Goal: Navigation & Orientation: Find specific page/section

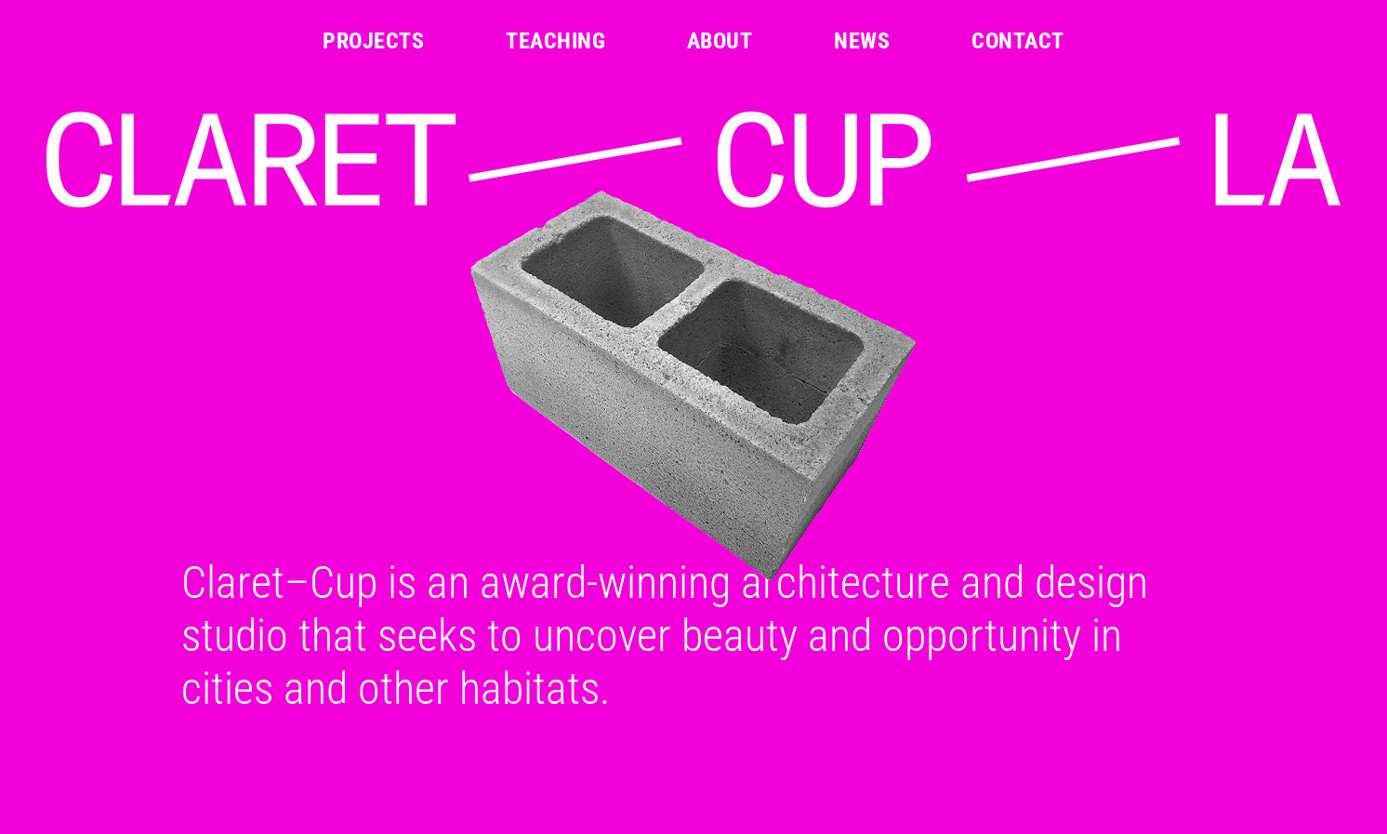
click at [712, 37] on link "About" at bounding box center [719, 41] width 65 height 22
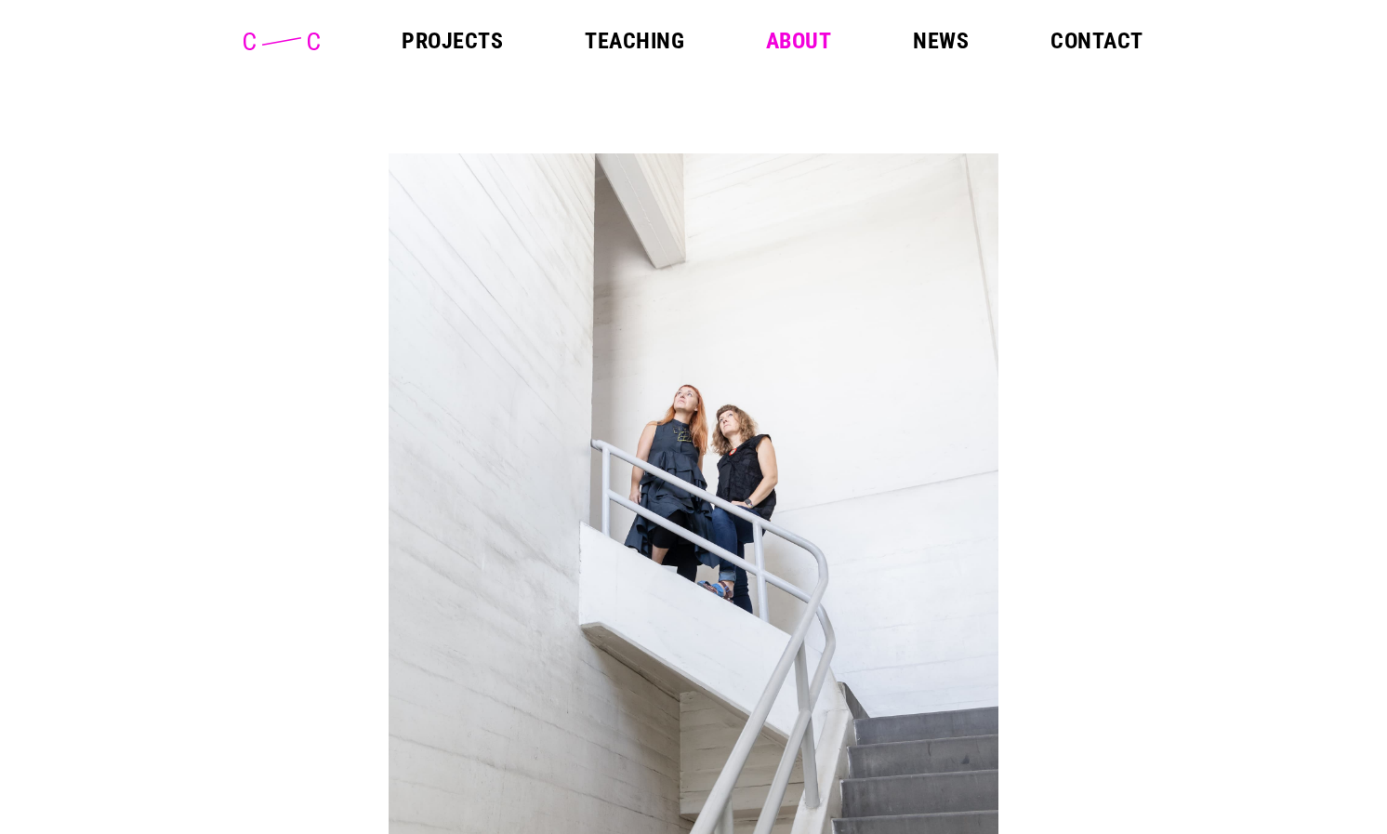
click at [443, 39] on link "Projects" at bounding box center [452, 41] width 101 height 22
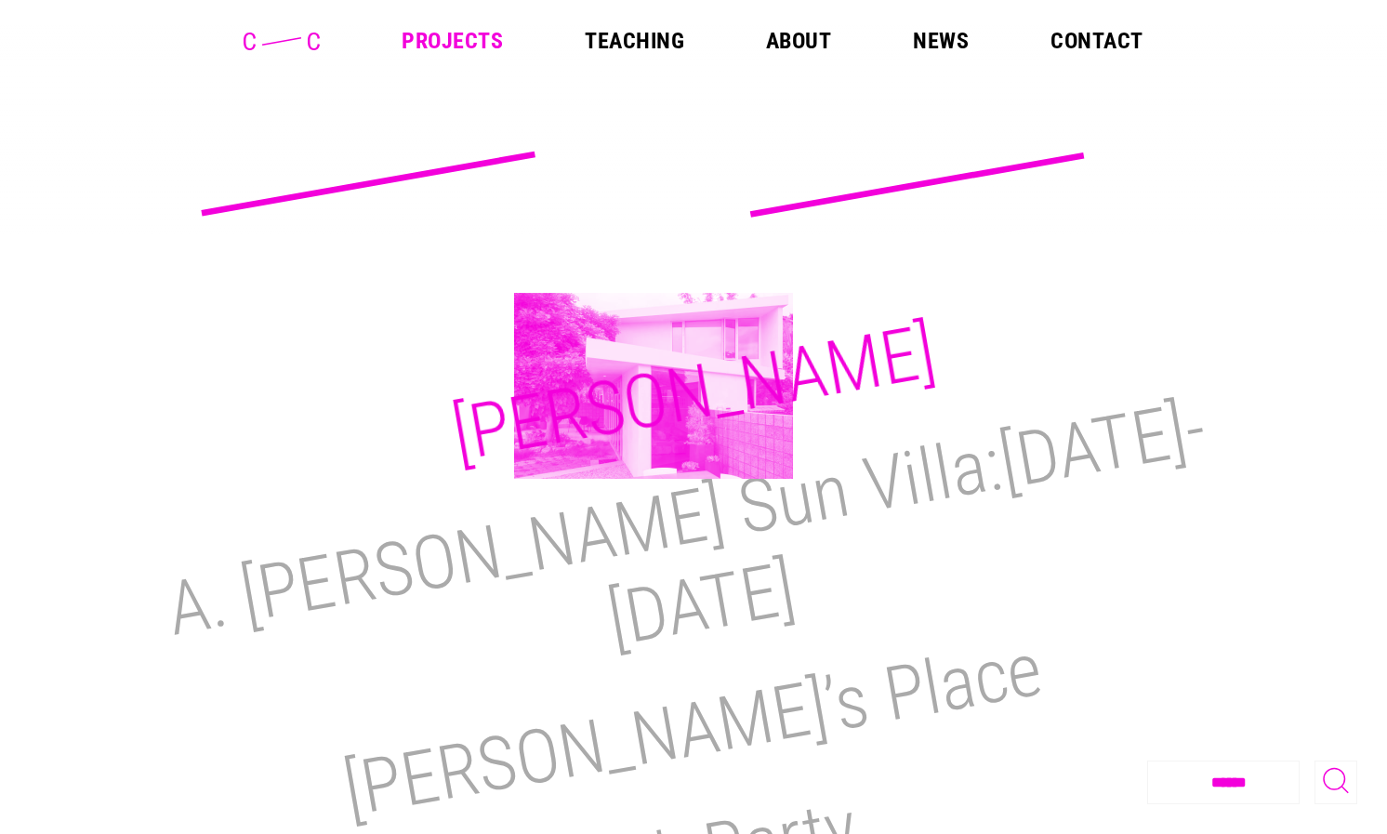
click at [654, 386] on h2 "[PERSON_NAME]" at bounding box center [693, 393] width 496 height 171
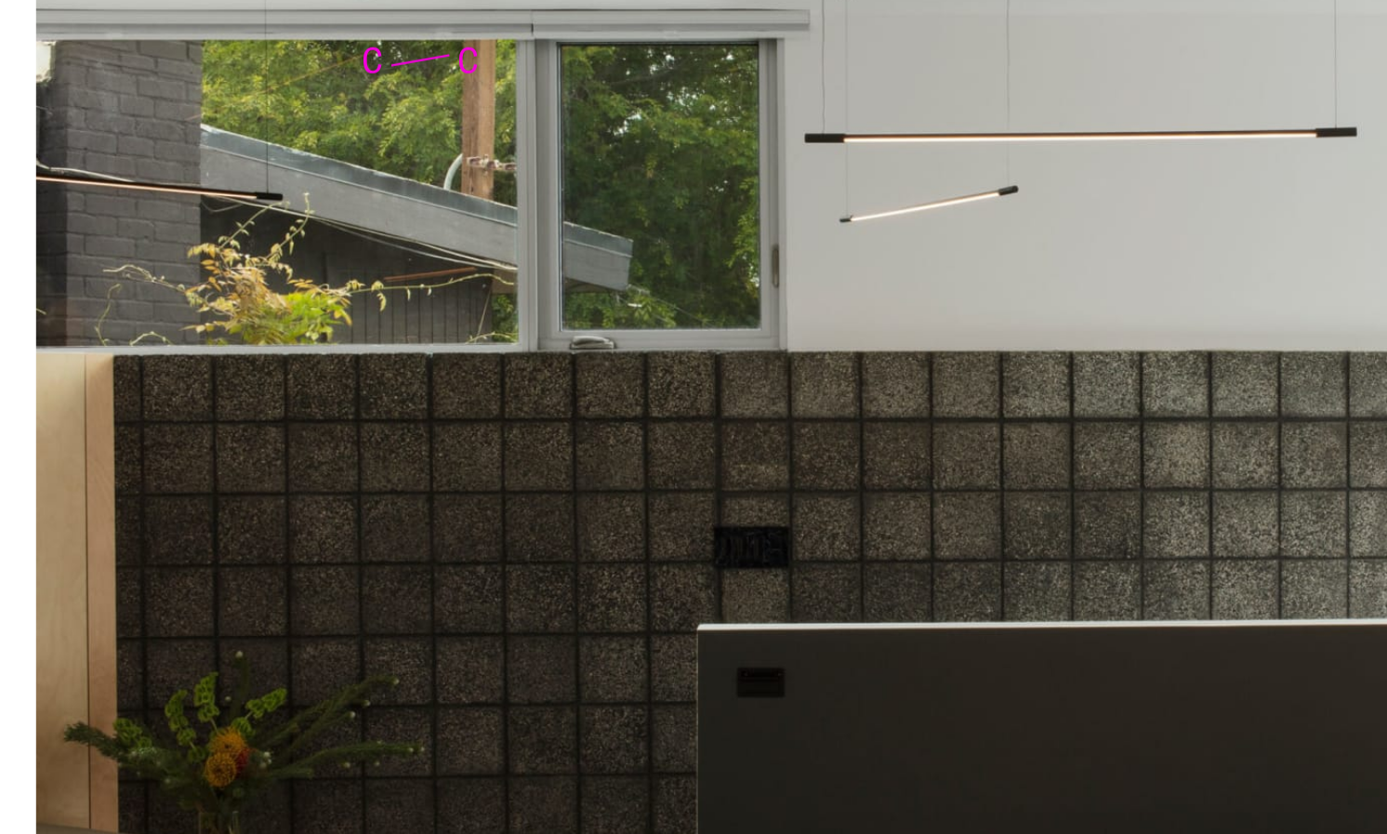
scroll to position [2853, 0]
